Goal: Task Accomplishment & Management: Manage account settings

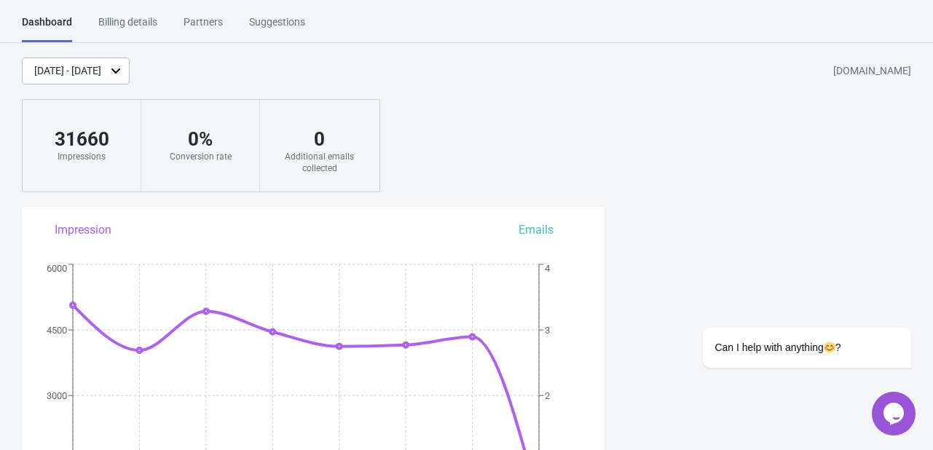
click at [471, 116] on div "Aug 22, 2025 - Aug 29, 2025 acuarella-store.myshopify.com 31660 Impressions 0 %…" at bounding box center [466, 125] width 933 height 135
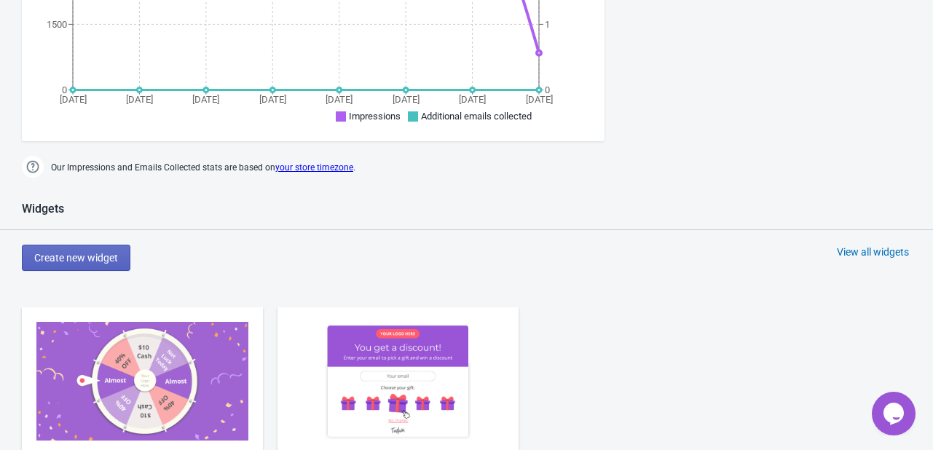
scroll to position [583, 0]
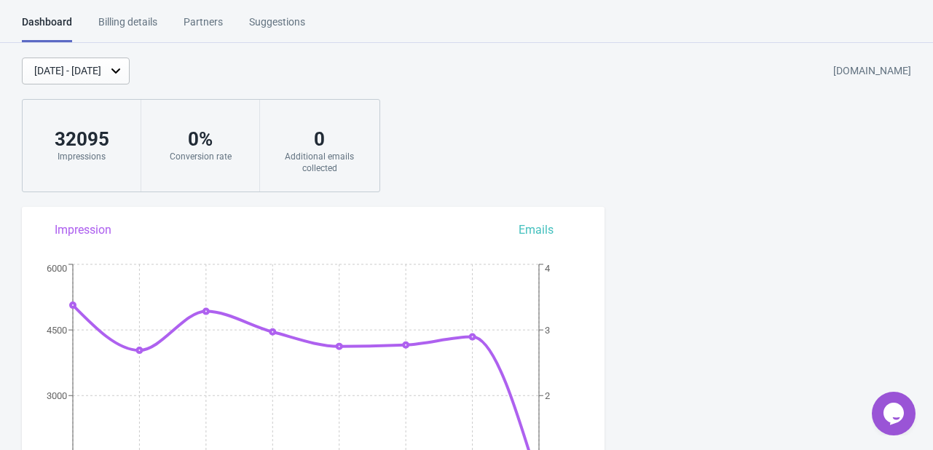
click at [474, 121] on div "Aug 22, 2025 - Aug 29, 2025 acuarella-store.myshopify.com 32095 Impressions 0 %…" at bounding box center [466, 125] width 933 height 135
